Goal: Complete application form

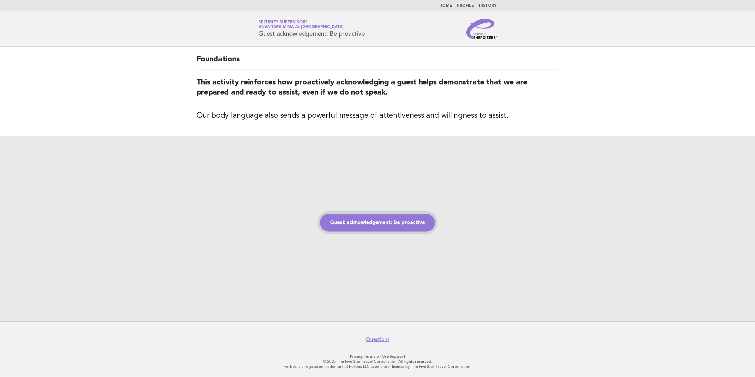
click at [356, 223] on link "Guest acknowledgement: Be proactive" at bounding box center [377, 223] width 115 height 18
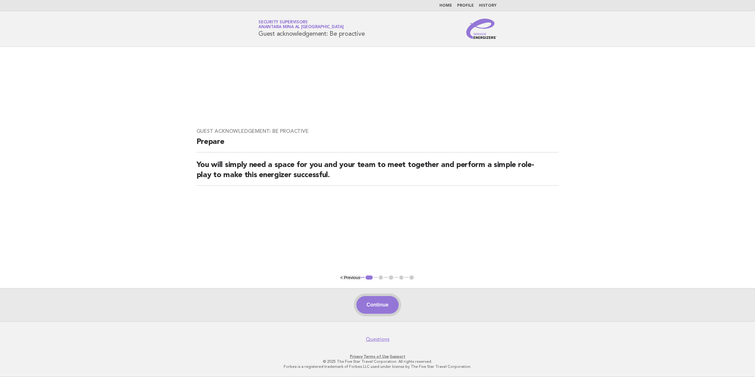
click at [383, 305] on button "Continue" at bounding box center [377, 305] width 42 height 18
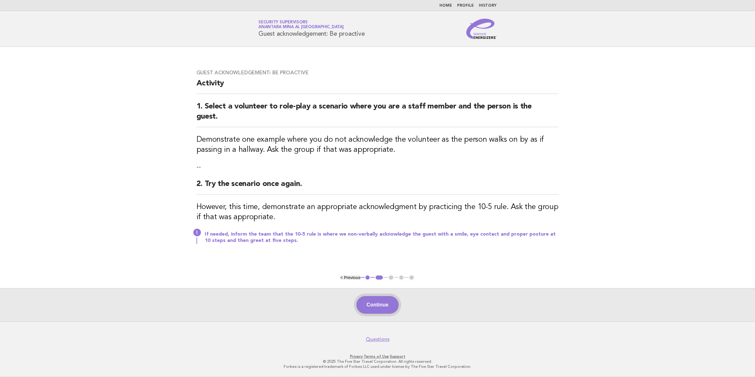
click at [386, 308] on button "Continue" at bounding box center [377, 305] width 42 height 18
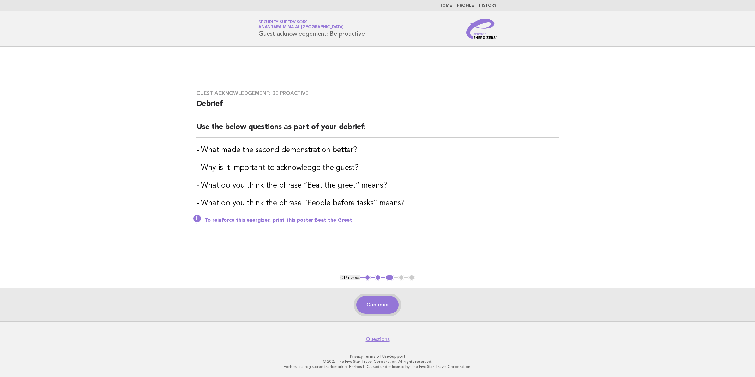
click at [375, 310] on button "Continue" at bounding box center [377, 305] width 42 height 18
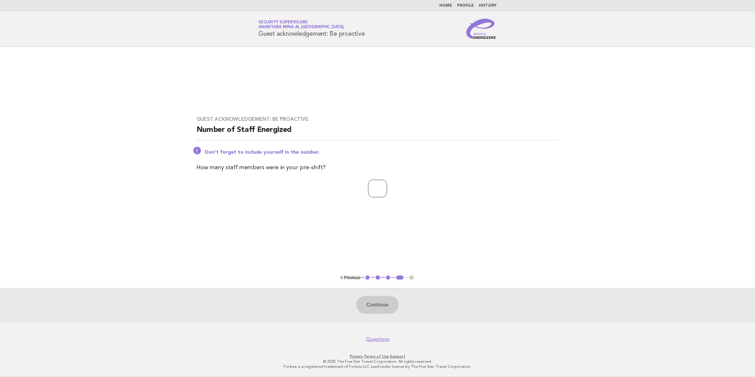
click at [368, 190] on input "number" at bounding box center [377, 188] width 19 height 18
type input "**"
click at [383, 313] on button "Continue" at bounding box center [377, 305] width 42 height 18
